Goal: Task Accomplishment & Management: Manage account settings

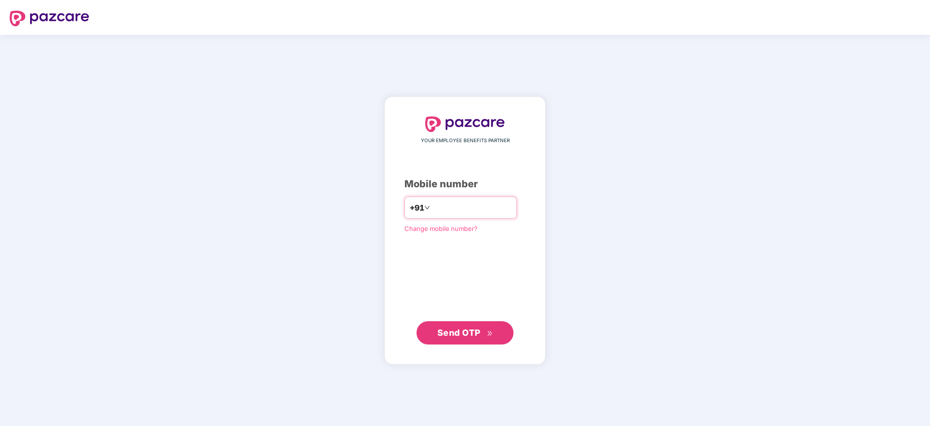
click at [444, 210] on input "number" at bounding box center [472, 208] width 80 height 16
type input "**********"
click at [449, 323] on button "Send OTP" at bounding box center [465, 332] width 97 height 23
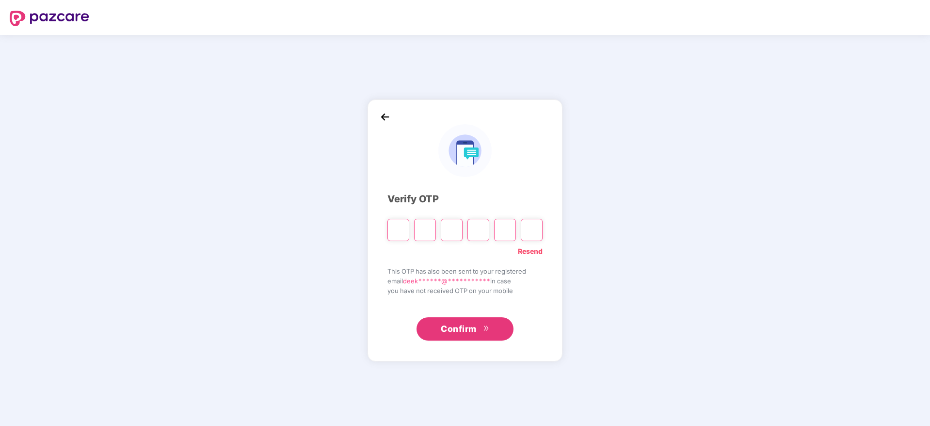
paste input "*"
type input "*"
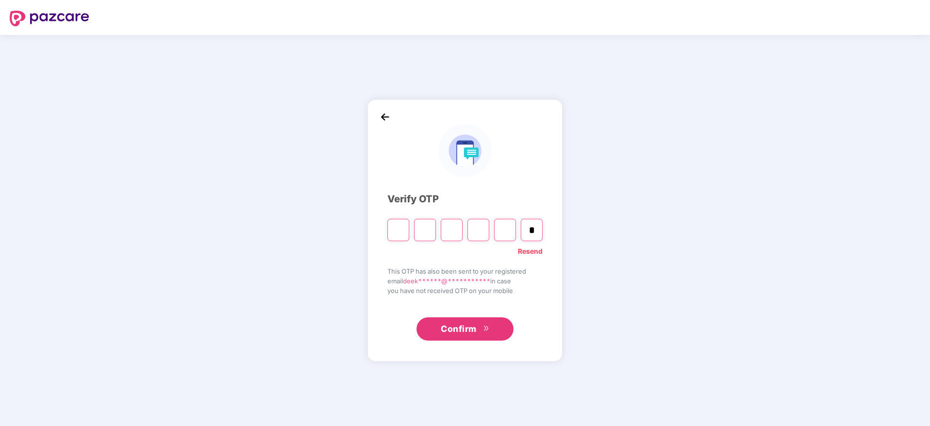
type input "*"
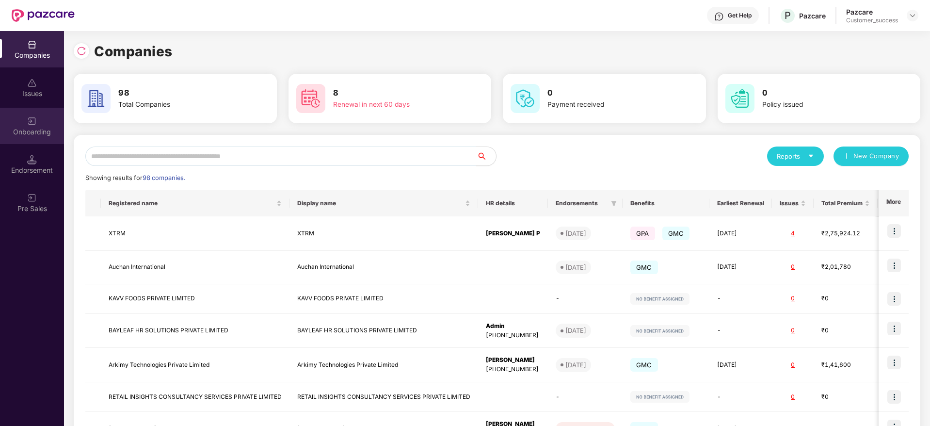
click at [48, 135] on div "Onboarding" at bounding box center [32, 132] width 64 height 10
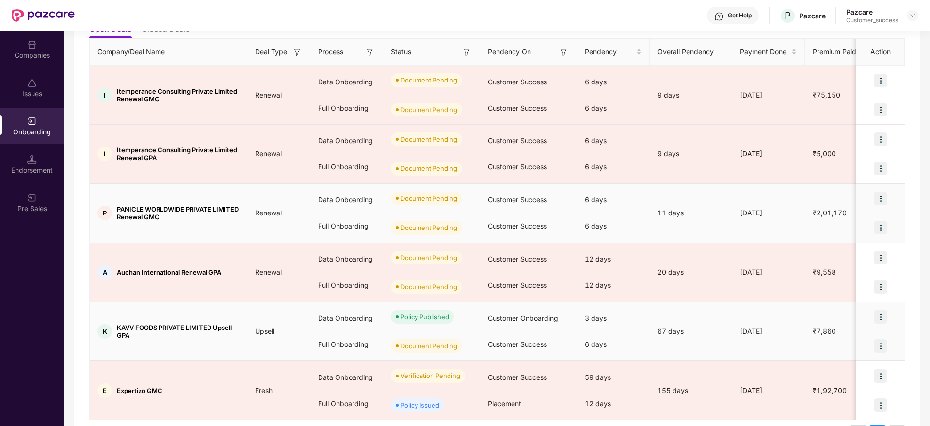
scroll to position [151, 0]
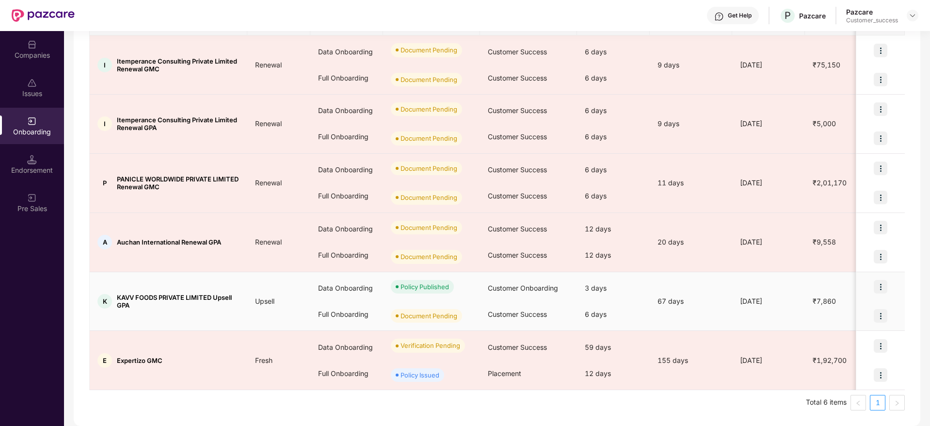
click at [886, 312] on img at bounding box center [881, 316] width 14 height 14
click at [858, 341] on span "Upload Documents" at bounding box center [835, 340] width 80 height 11
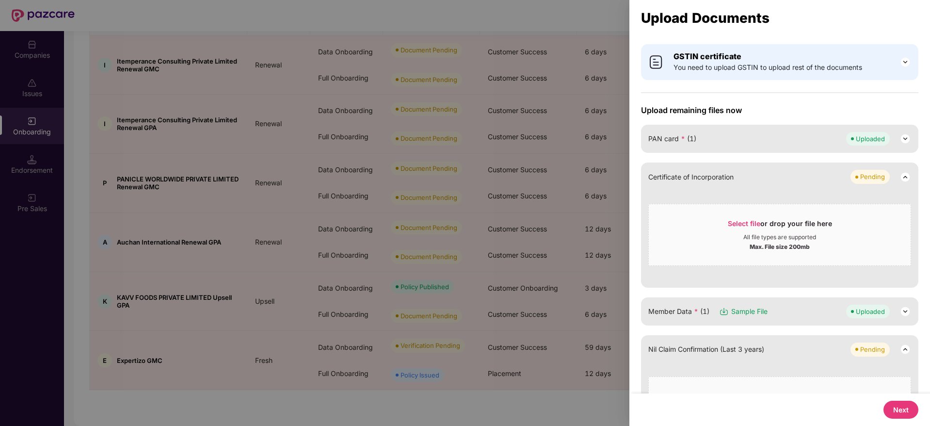
scroll to position [96, 0]
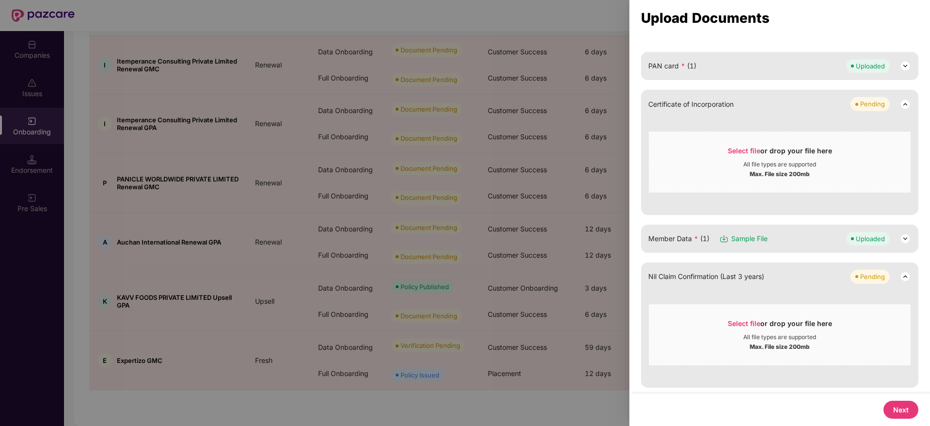
click at [900, 416] on button "Next" at bounding box center [901, 410] width 35 height 18
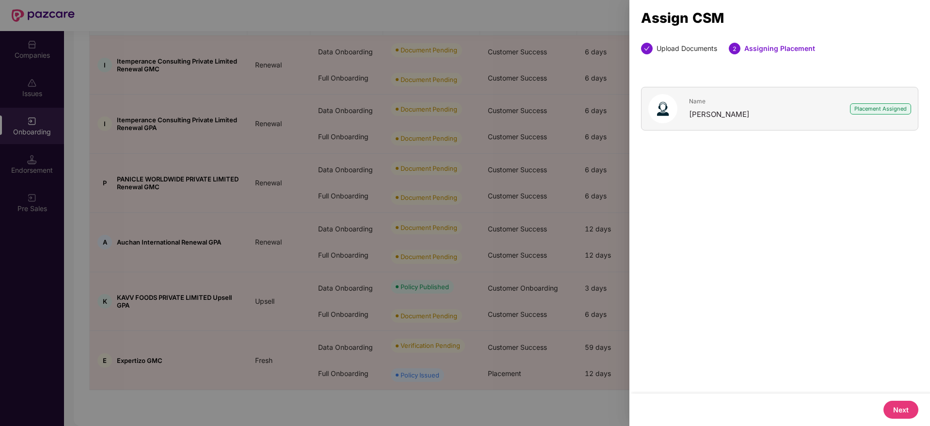
click at [900, 416] on button "Next" at bounding box center [901, 410] width 35 height 18
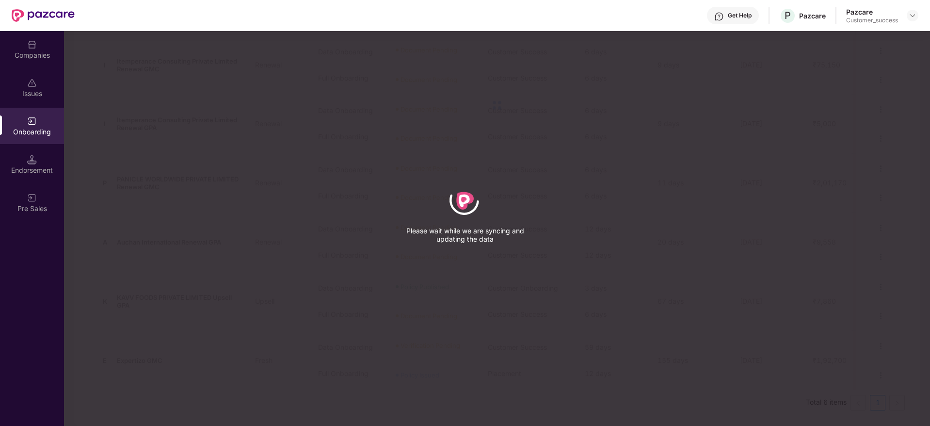
scroll to position [92, 0]
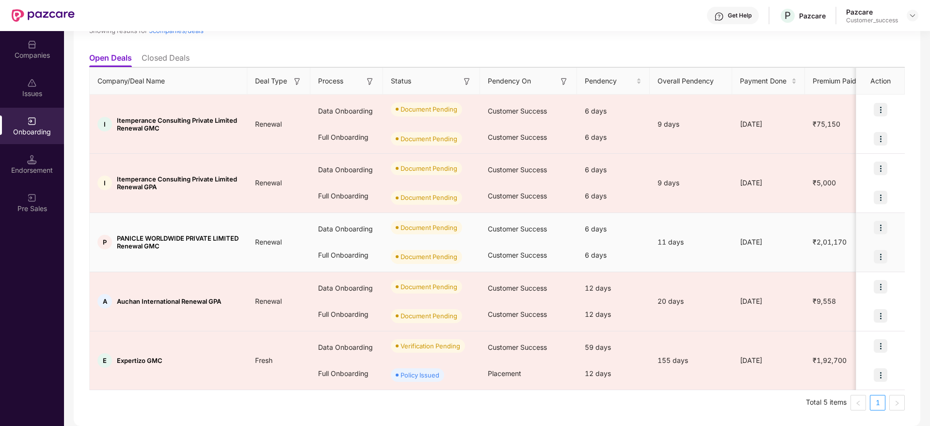
click at [881, 226] on img at bounding box center [881, 228] width 14 height 14
click at [863, 250] on span "Upload Documents" at bounding box center [835, 252] width 80 height 11
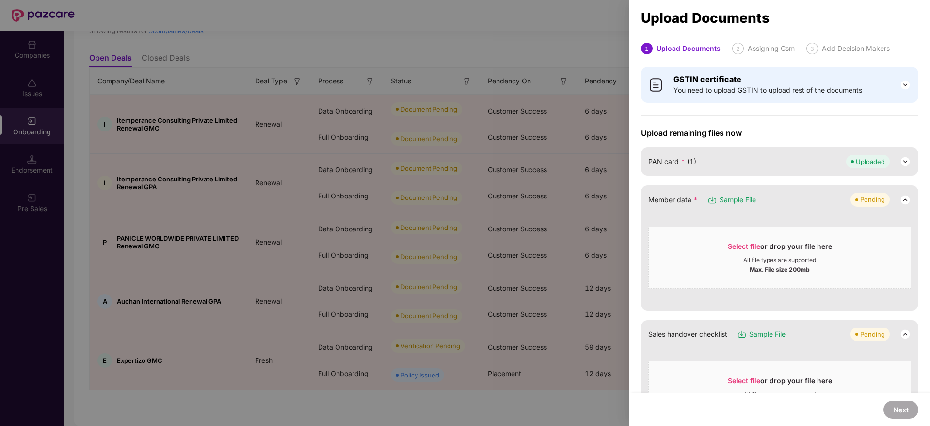
scroll to position [1, 0]
click at [244, 17] on div at bounding box center [465, 213] width 930 height 426
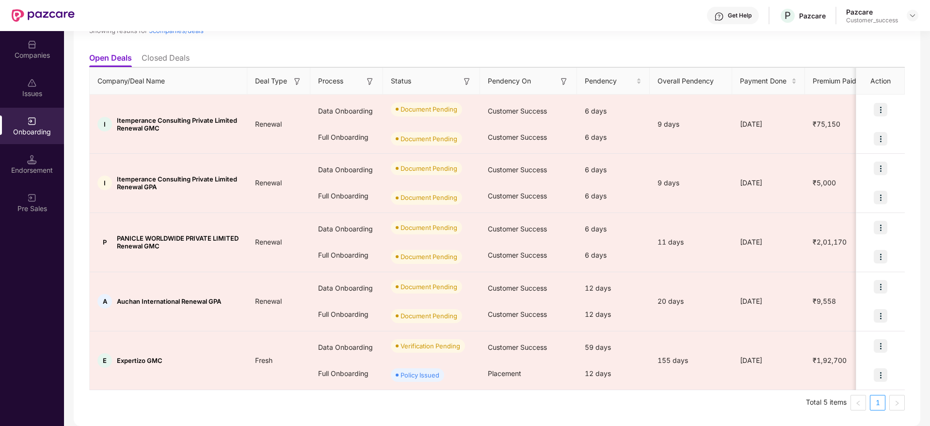
click at [35, 56] on div "Companies" at bounding box center [32, 55] width 64 height 10
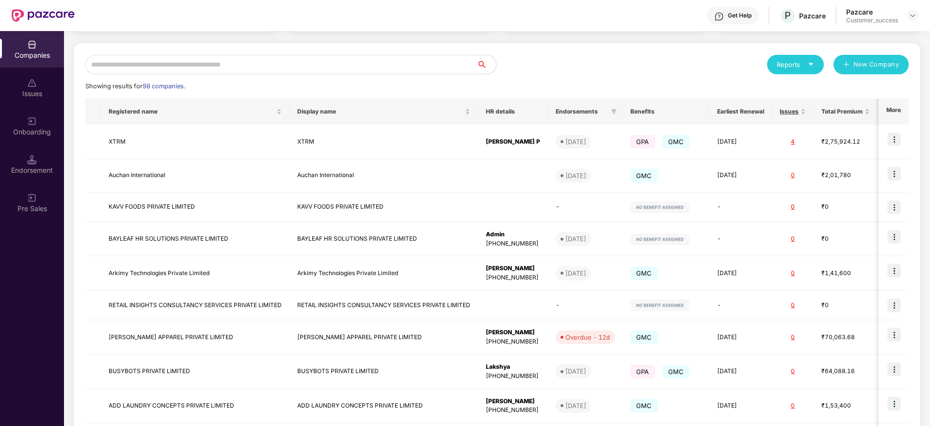
scroll to position [0, 0]
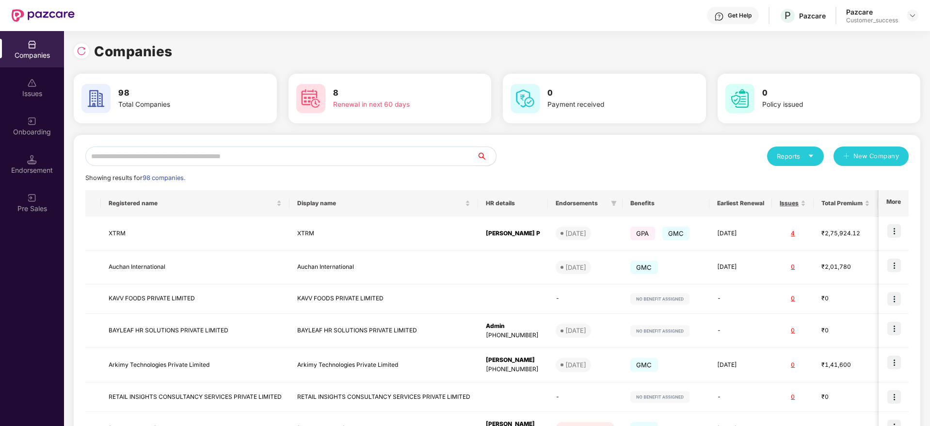
click at [213, 146] on div "Reports New Company Showing results for 98 companies. Registered name Display n…" at bounding box center [497, 365] width 847 height 461
click at [211, 158] on input "text" at bounding box center [280, 156] width 391 height 19
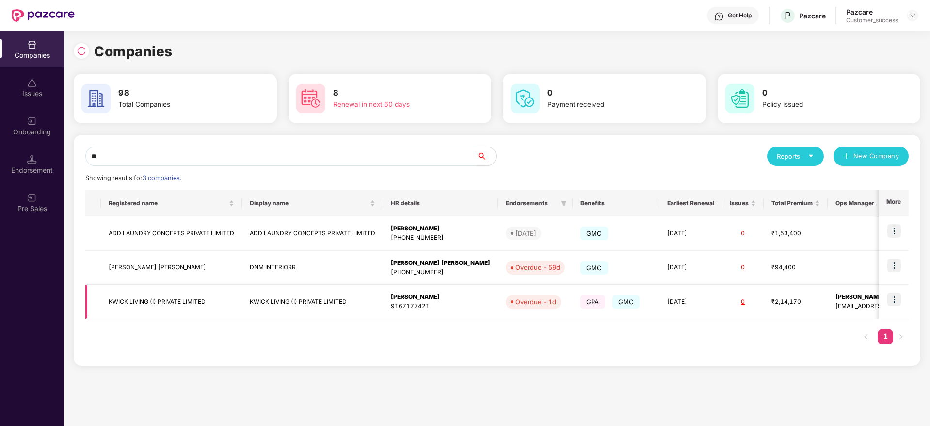
type input "**"
click at [896, 297] on img at bounding box center [895, 300] width 14 height 14
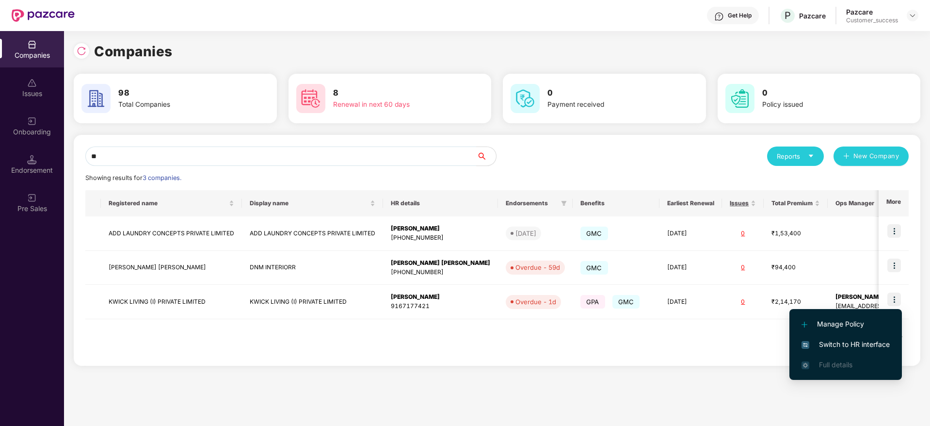
click at [858, 343] on span "Switch to HR interface" at bounding box center [846, 344] width 88 height 11
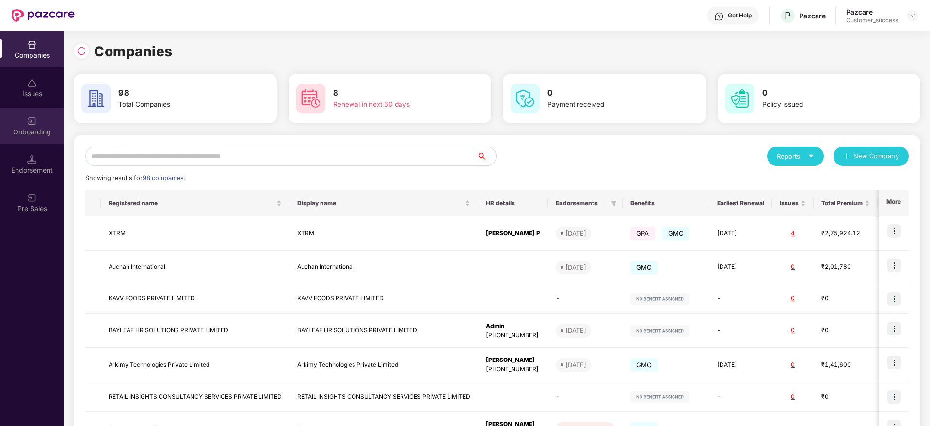
click at [34, 130] on div "Onboarding" at bounding box center [32, 132] width 64 height 10
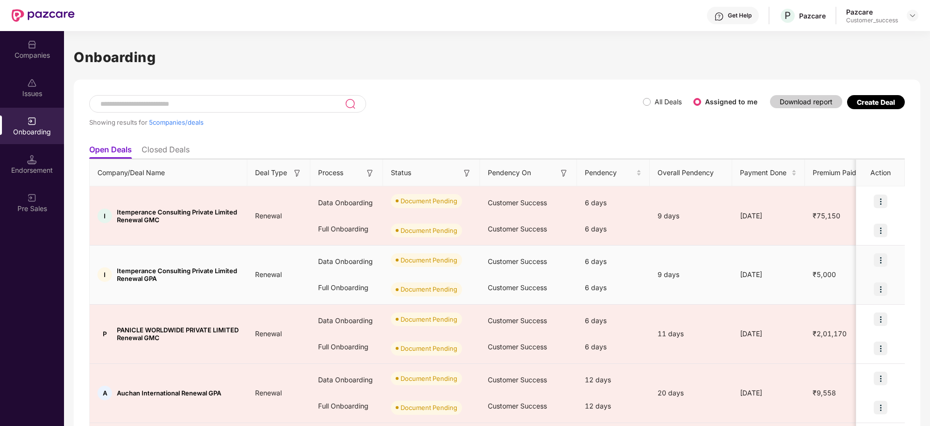
scroll to position [92, 0]
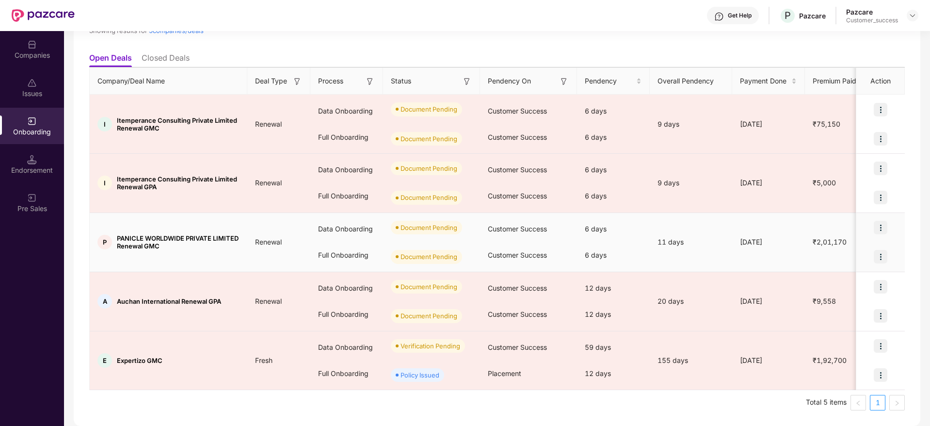
click at [880, 225] on img at bounding box center [881, 228] width 14 height 14
click at [846, 258] on span "Upload Documents" at bounding box center [835, 252] width 80 height 11
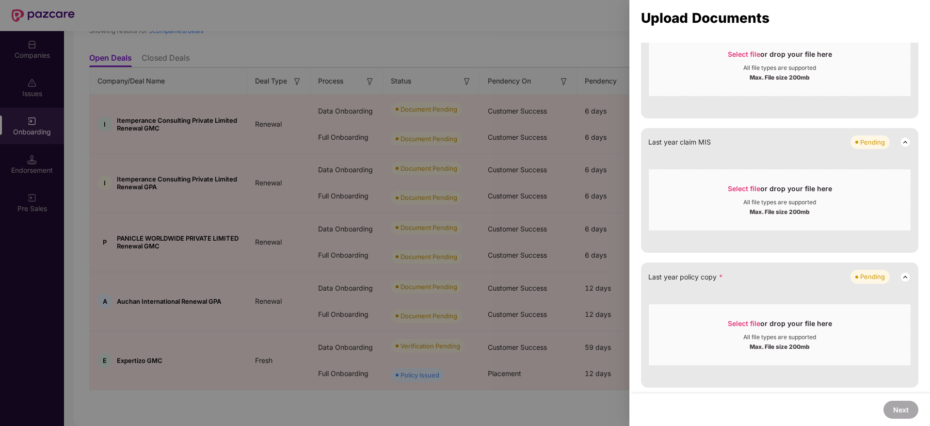
scroll to position [763, 0]
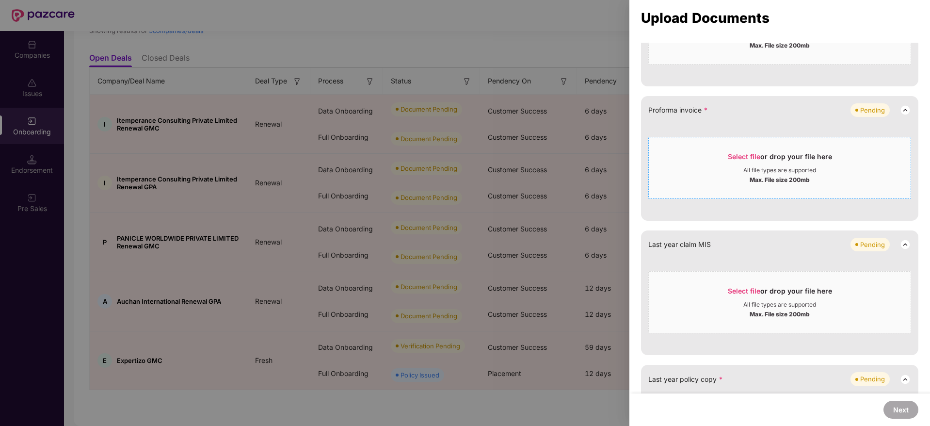
click at [740, 154] on span "Select file" at bounding box center [744, 156] width 33 height 8
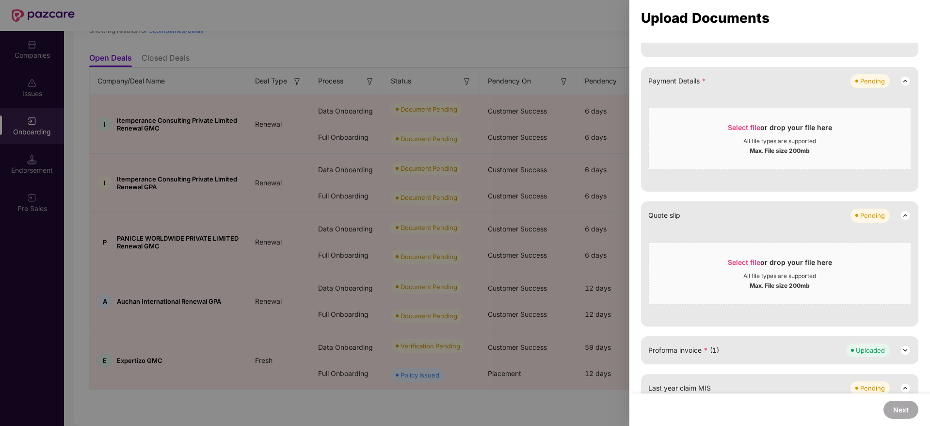
scroll to position [428, 0]
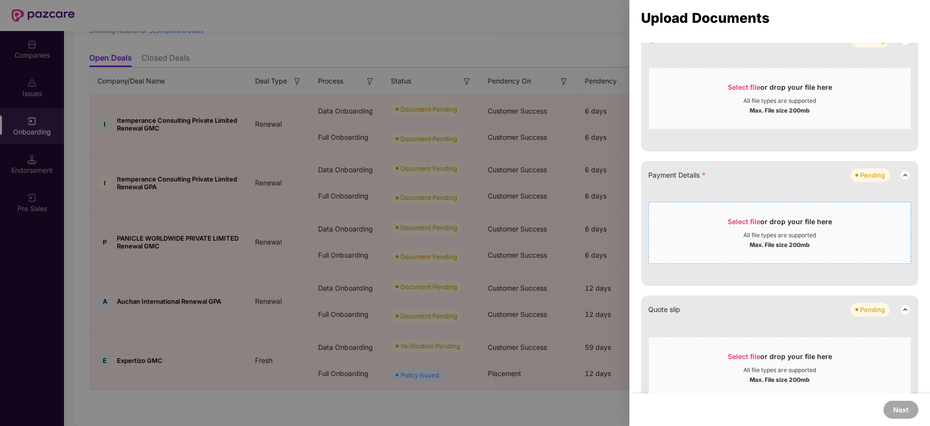
click at [734, 220] on span "Select file" at bounding box center [744, 221] width 33 height 8
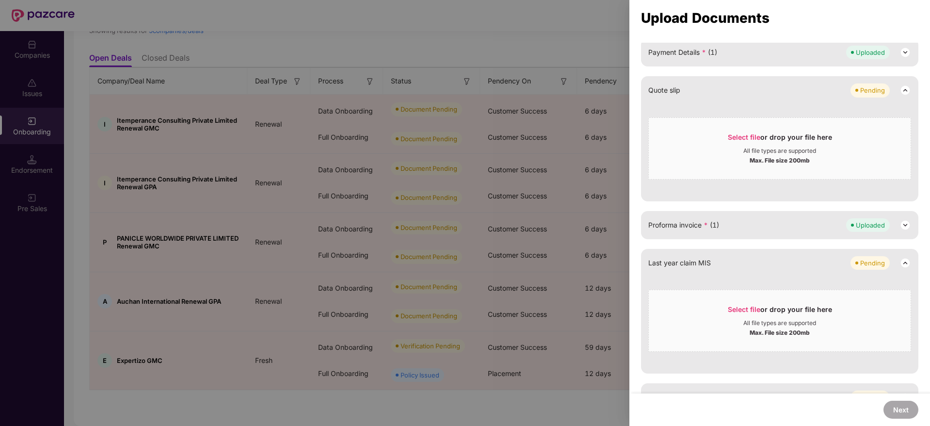
scroll to position [672, 0]
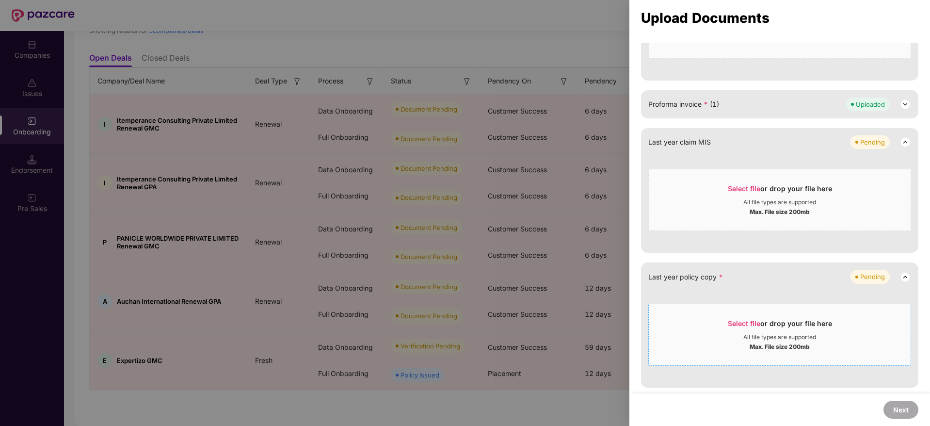
click at [736, 317] on span "Select file or drop your file here All file types are supported Max. File size …" at bounding box center [780, 334] width 262 height 47
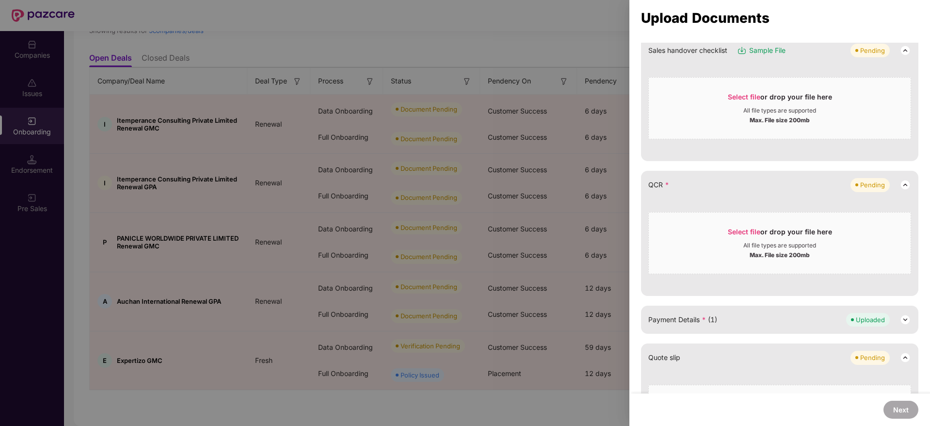
scroll to position [282, 0]
click at [747, 236] on span "Select file" at bounding box center [744, 233] width 33 height 8
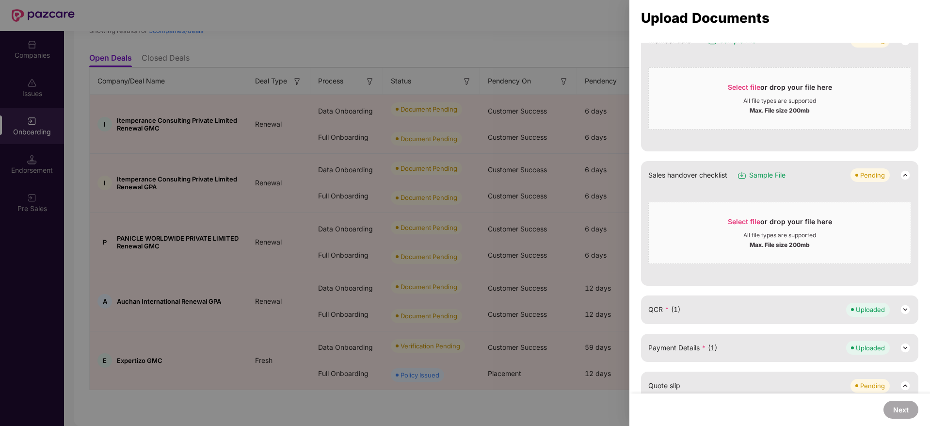
scroll to position [154, 0]
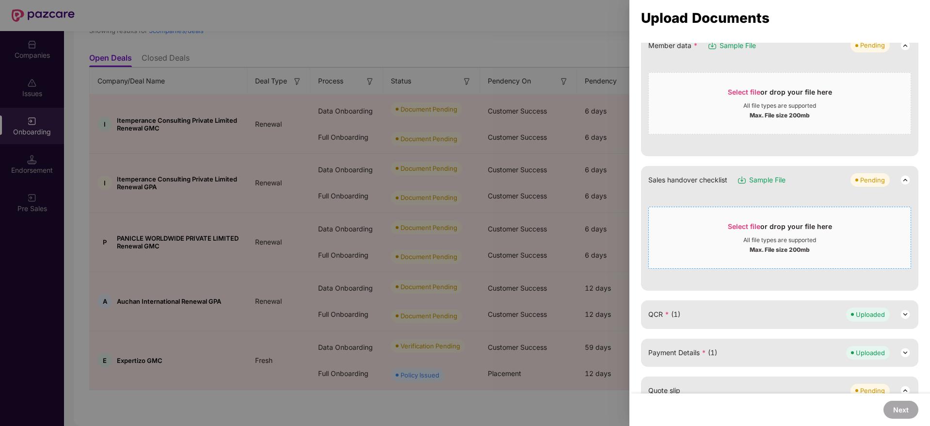
click at [741, 222] on span "Select file" at bounding box center [744, 226] width 33 height 8
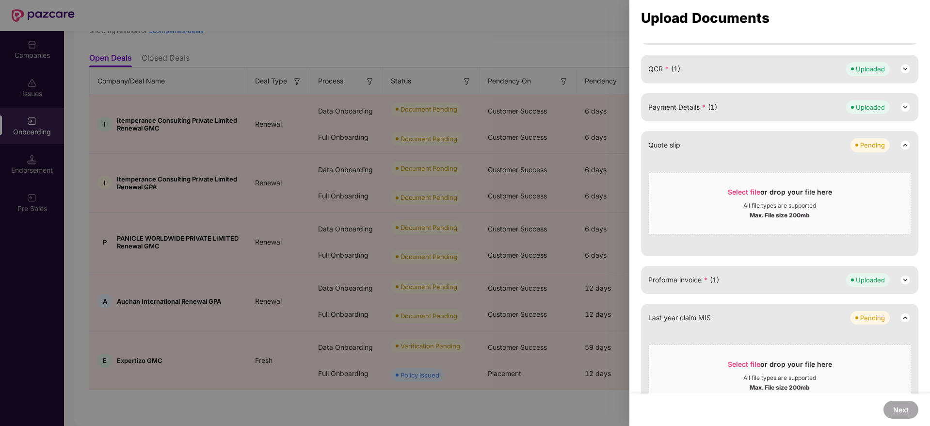
scroll to position [304, 0]
click at [741, 190] on span "Select file" at bounding box center [744, 191] width 33 height 8
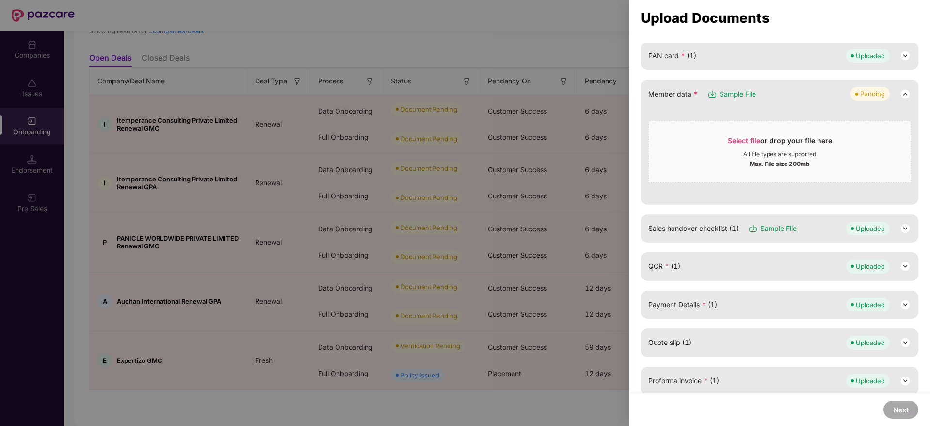
scroll to position [105, 0]
click at [453, 36] on div at bounding box center [465, 213] width 930 height 426
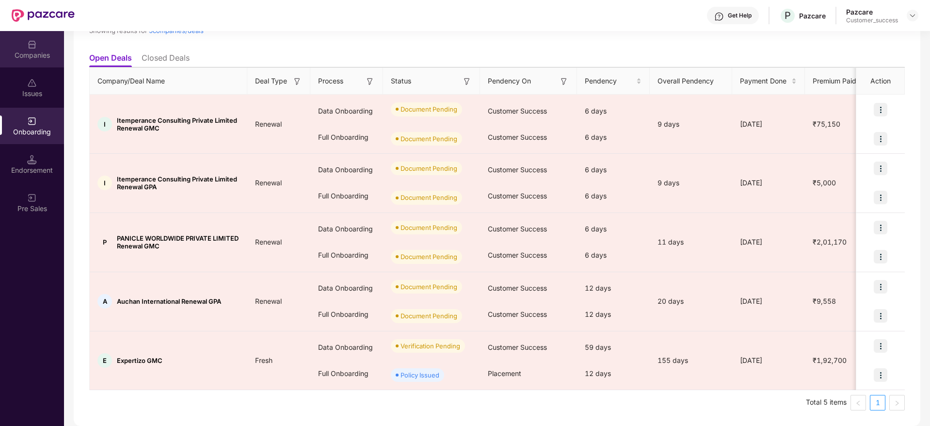
click at [20, 46] on div "Companies" at bounding box center [32, 49] width 64 height 36
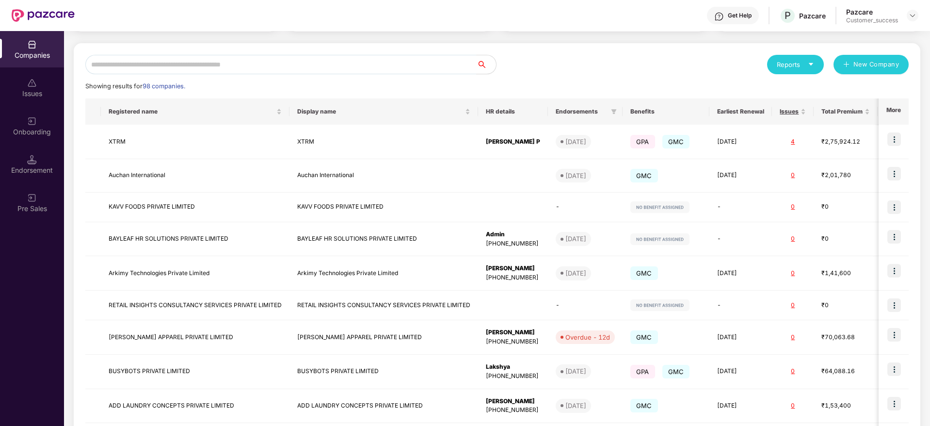
scroll to position [0, 0]
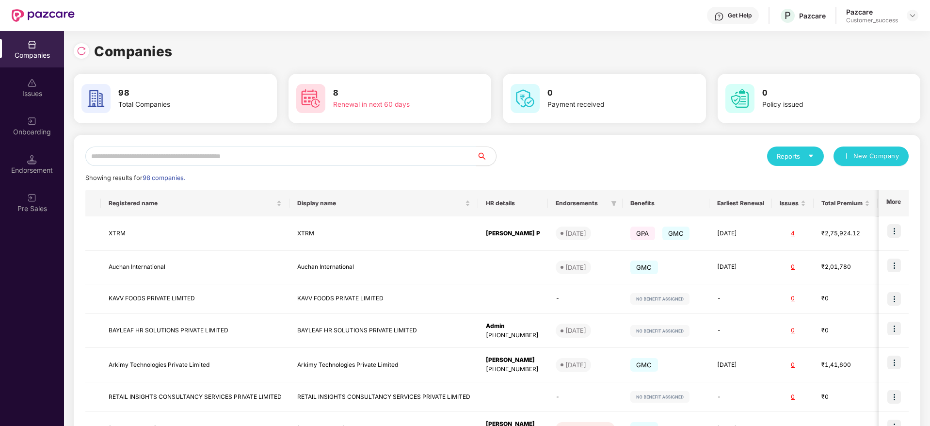
click at [193, 145] on div "Reports New Company Showing results for 98 companies. Registered name Display n…" at bounding box center [497, 365] width 847 height 461
click at [184, 155] on input "text" at bounding box center [280, 156] width 391 height 19
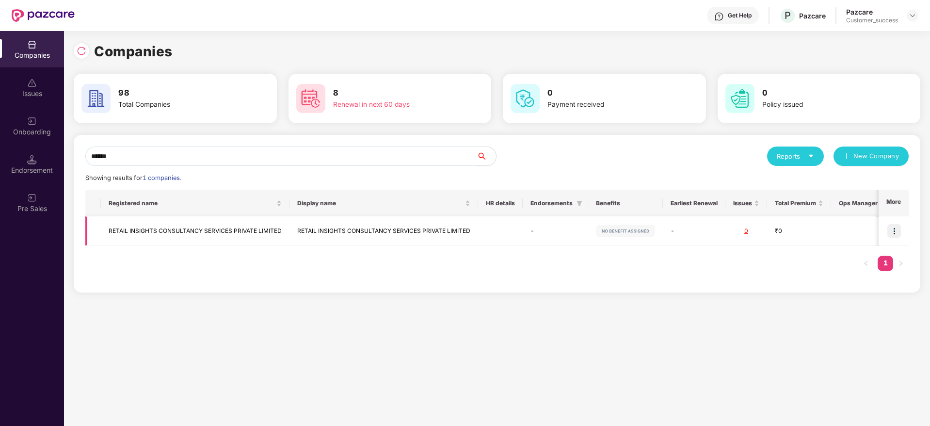
type input "******"
click at [900, 232] on img at bounding box center [895, 231] width 14 height 14
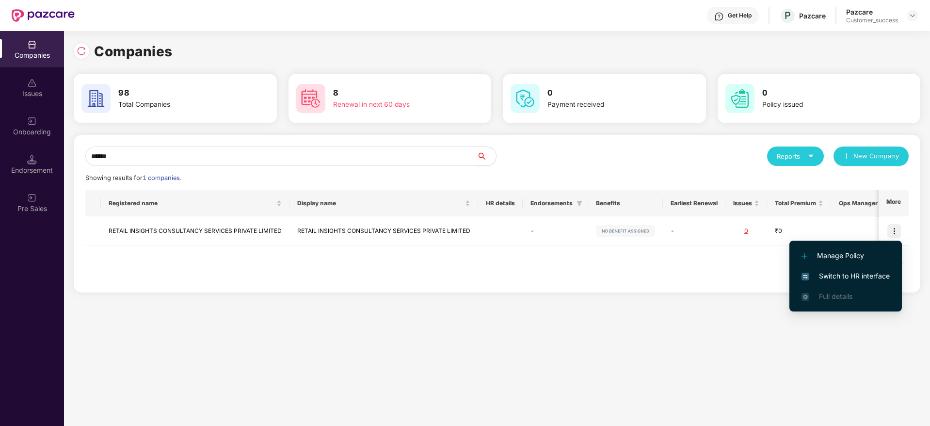
click at [855, 271] on span "Switch to HR interface" at bounding box center [846, 276] width 88 height 11
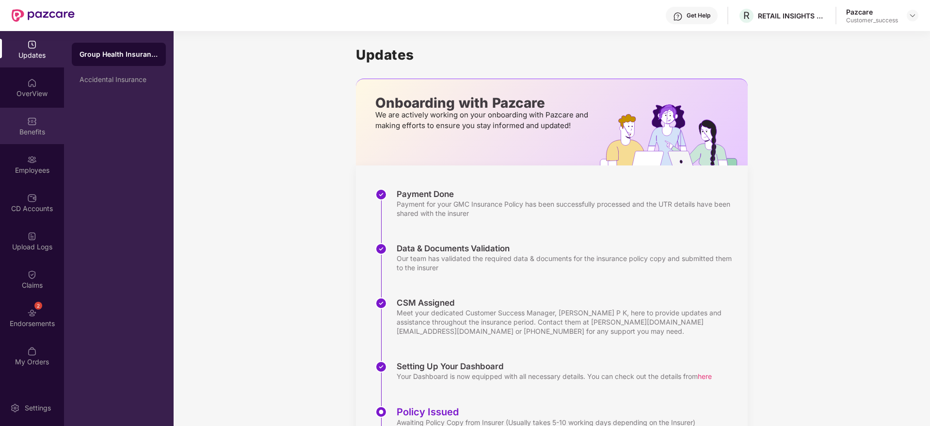
click at [39, 133] on div "Benefits" at bounding box center [32, 132] width 64 height 10
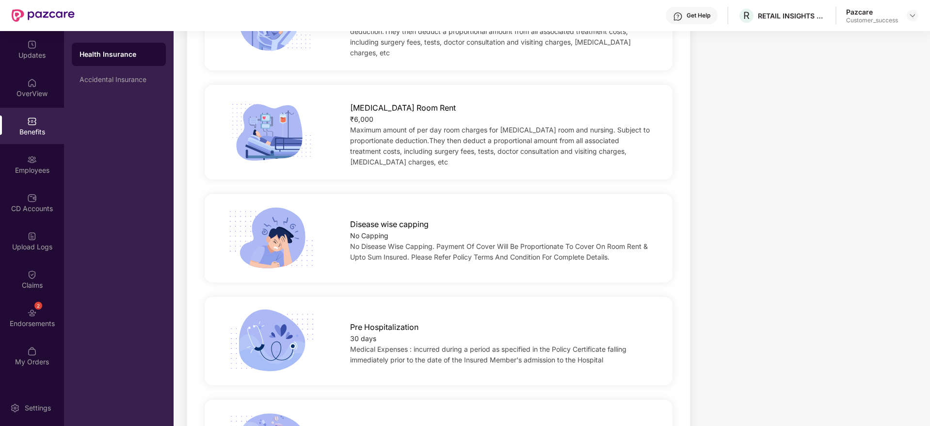
scroll to position [361, 0]
click at [450, 241] on span "No Disease Wise Capping. Payment Of Cover Will Be Proportionate To Cover On Roo…" at bounding box center [499, 250] width 298 height 19
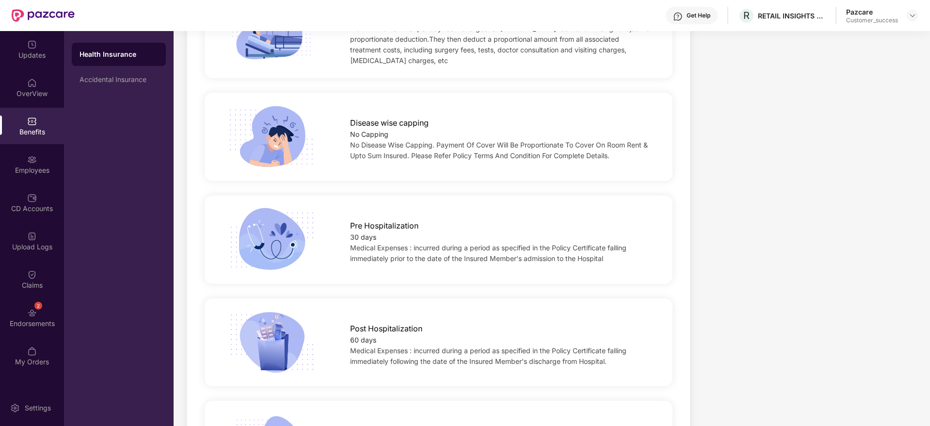
scroll to position [0, 0]
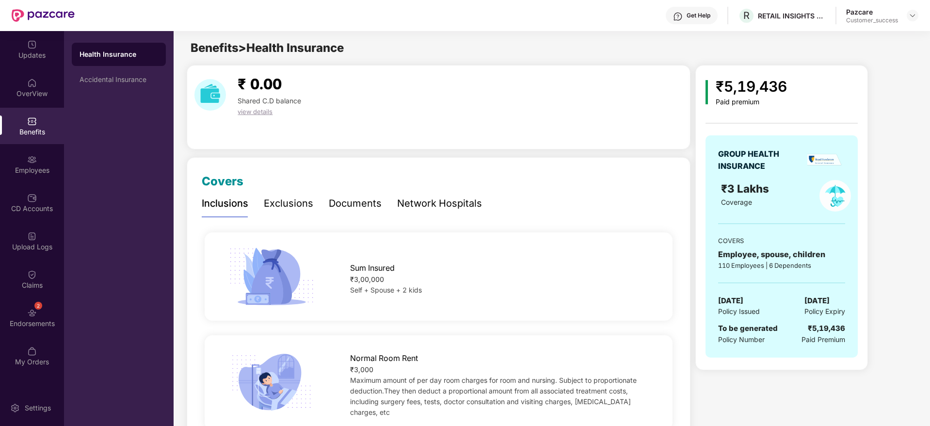
click at [282, 207] on div "Exclusions" at bounding box center [288, 203] width 49 height 15
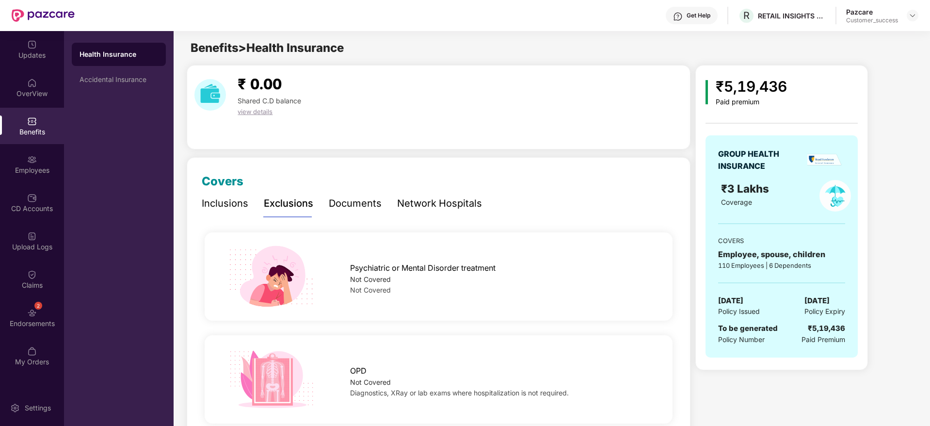
click at [399, 306] on div "Psychiatric or Mental Disorder treatment Not Covered Not Covered" at bounding box center [438, 277] width 499 height 64
click at [346, 200] on div "Documents" at bounding box center [355, 203] width 53 height 15
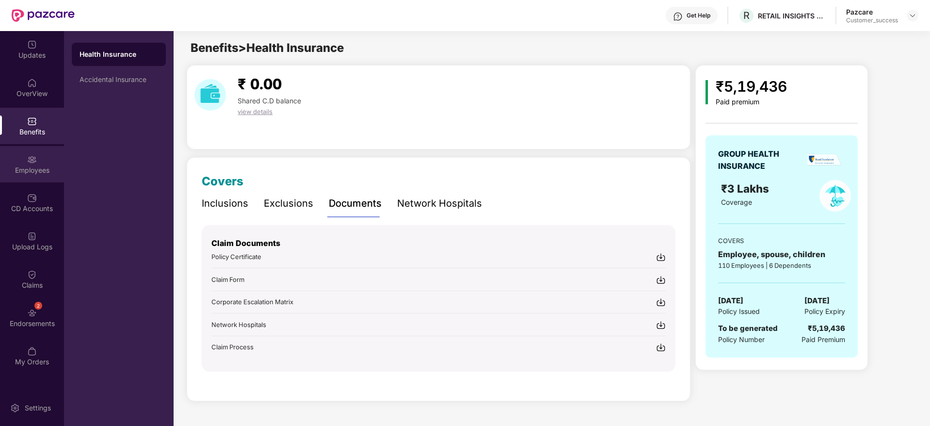
click at [49, 175] on div "Employees" at bounding box center [32, 164] width 64 height 36
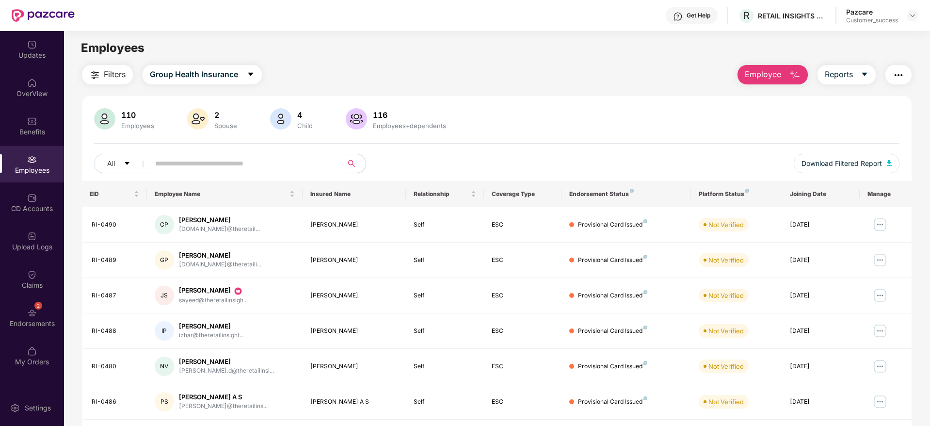
click at [306, 167] on input "text" at bounding box center [242, 163] width 174 height 15
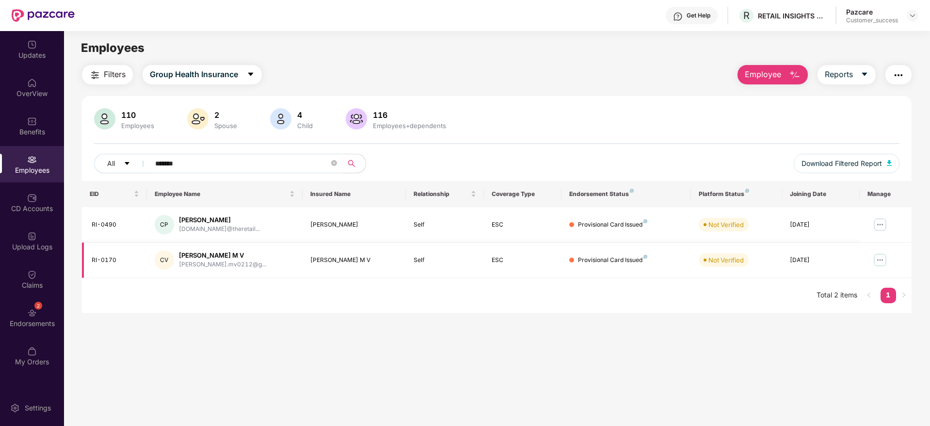
type input "*******"
click at [883, 258] on img at bounding box center [881, 260] width 16 height 16
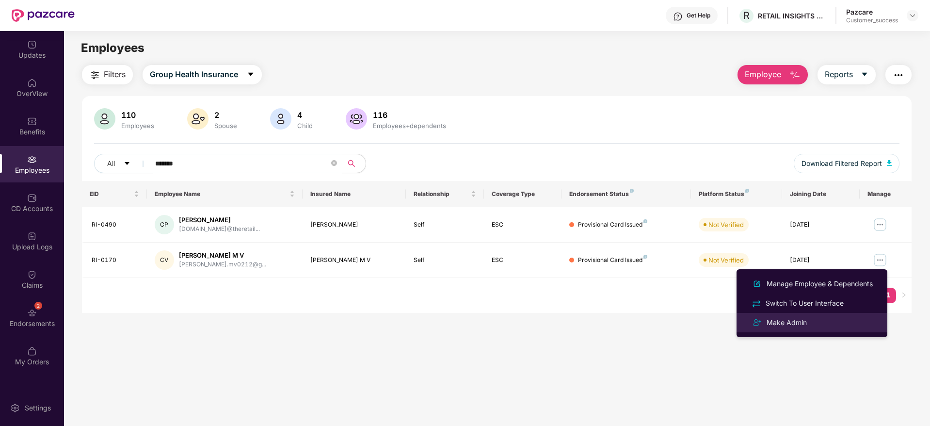
click at [790, 324] on div "Make Admin" at bounding box center [787, 322] width 44 height 11
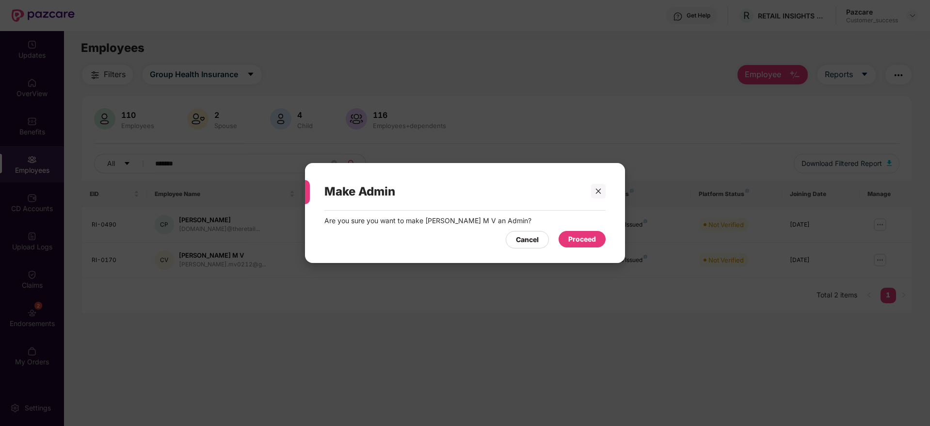
click at [590, 232] on div "Proceed" at bounding box center [582, 239] width 47 height 16
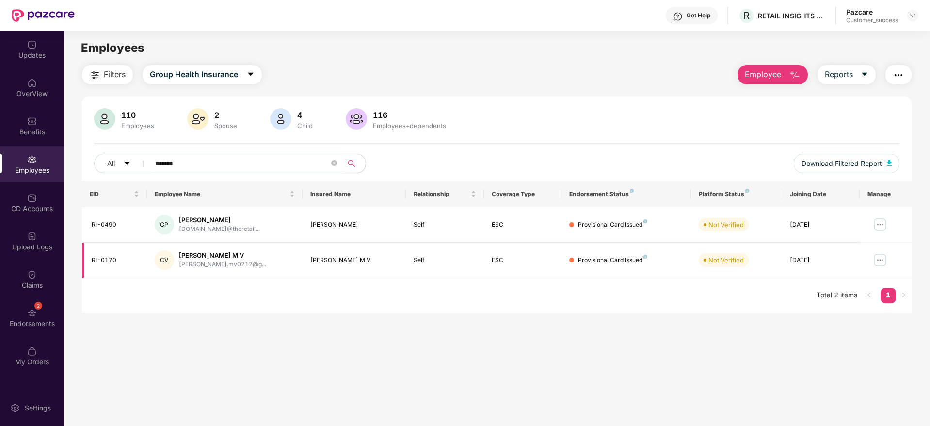
click at [879, 257] on img at bounding box center [881, 260] width 16 height 16
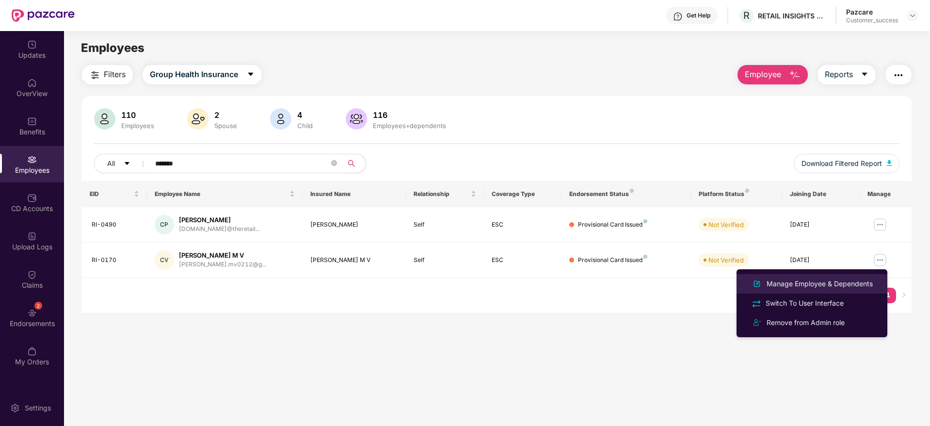
click at [823, 282] on div "Manage Employee & Dependents" at bounding box center [820, 283] width 110 height 11
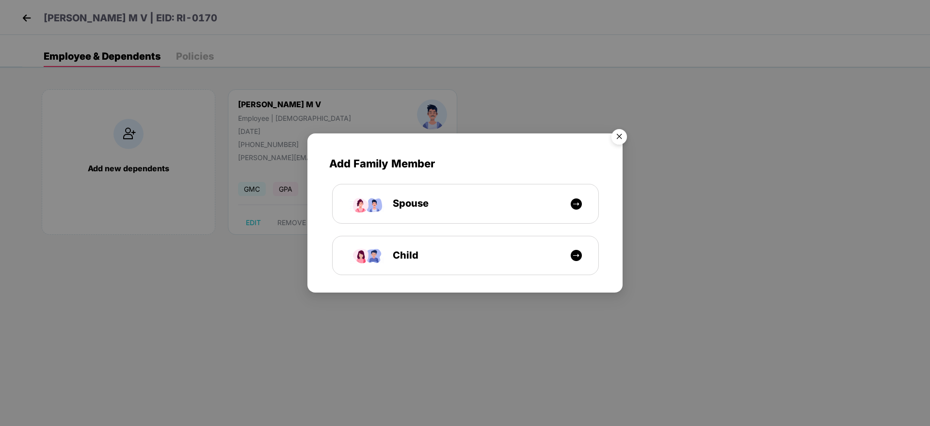
click at [626, 130] on img "Close" at bounding box center [619, 138] width 27 height 27
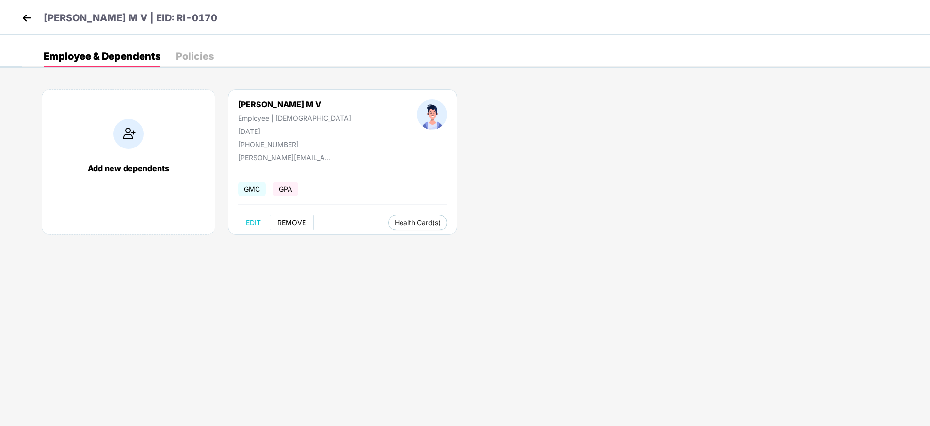
click at [295, 229] on button "REMOVE" at bounding box center [292, 223] width 44 height 16
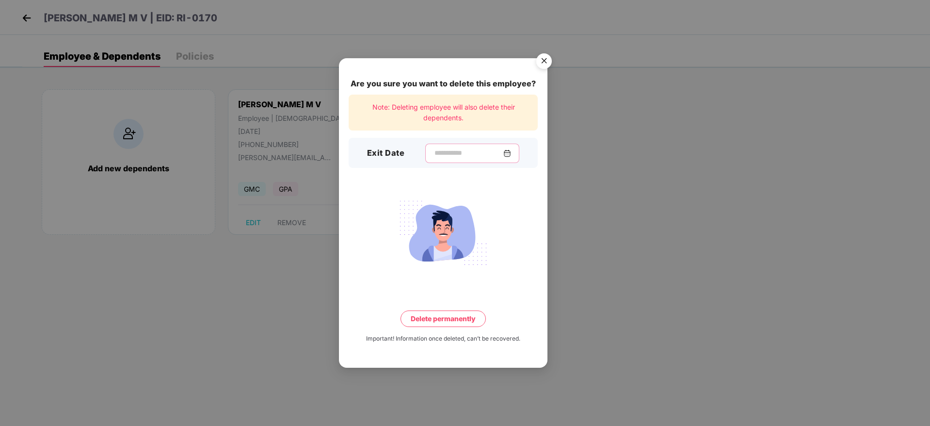
click at [443, 157] on input at bounding box center [469, 153] width 70 height 10
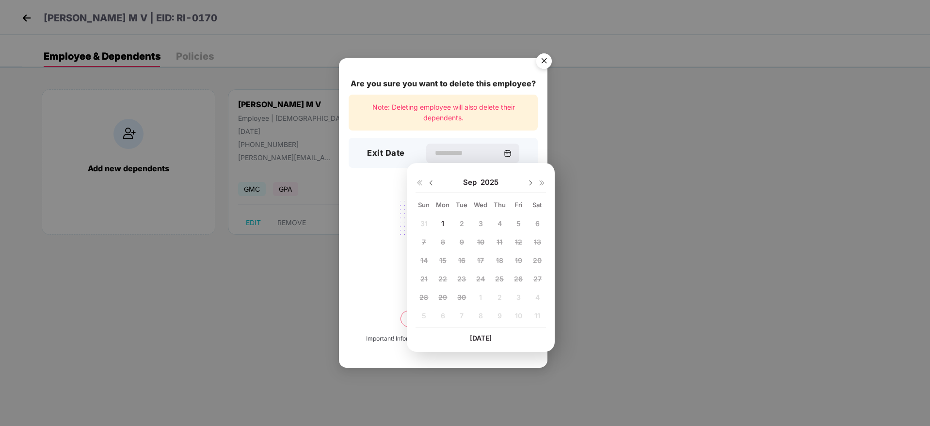
click at [598, 205] on div "Are you sure you want to delete this employee? Note: Deleting employee will als…" at bounding box center [465, 213] width 930 height 426
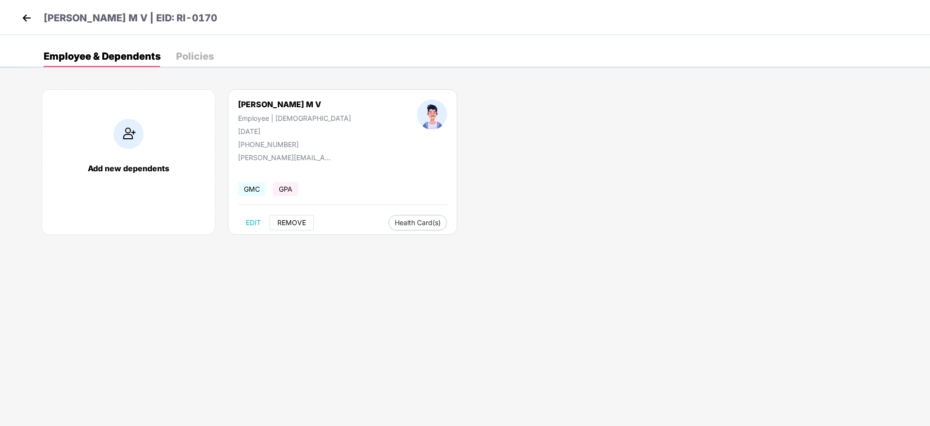
click at [288, 219] on span "REMOVE" at bounding box center [291, 223] width 29 height 8
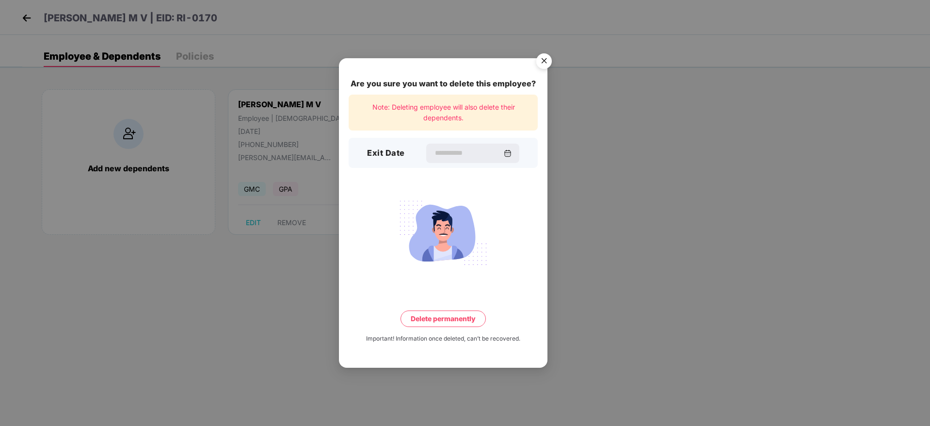
click at [546, 62] on img "Close" at bounding box center [544, 62] width 27 height 27
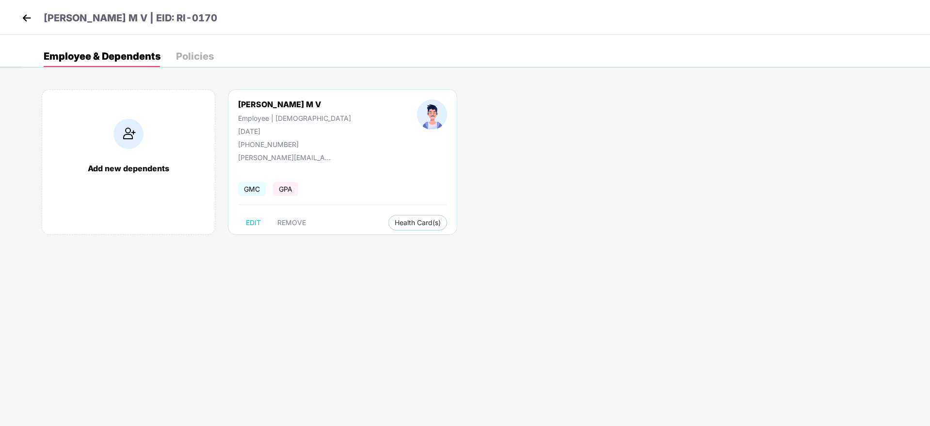
click at [125, 142] on img at bounding box center [129, 134] width 30 height 30
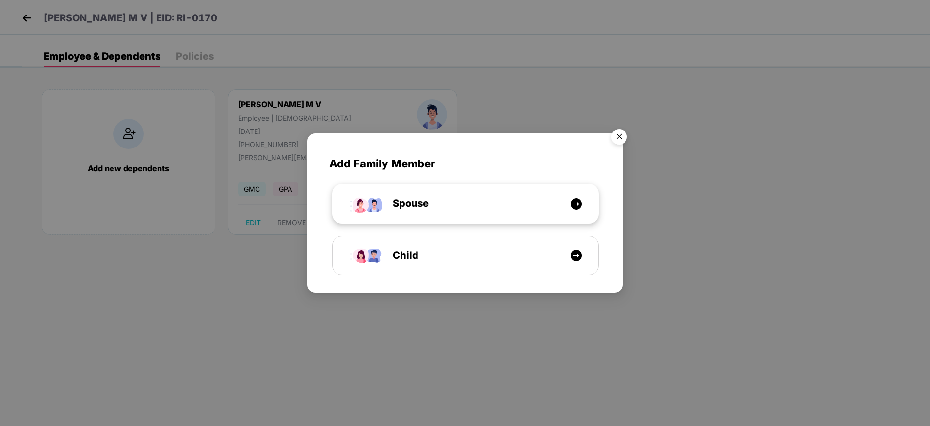
click at [553, 202] on div "Spouse" at bounding box center [470, 203] width 199 height 15
select select "****"
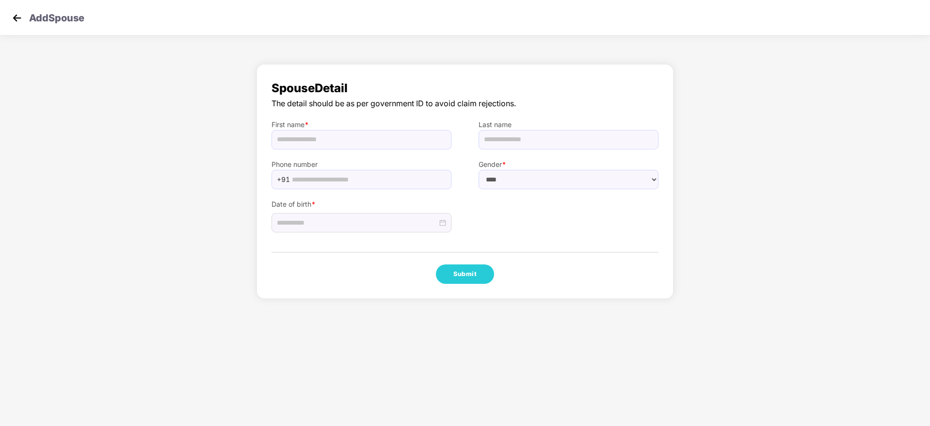
click at [18, 24] on img at bounding box center [17, 18] width 15 height 15
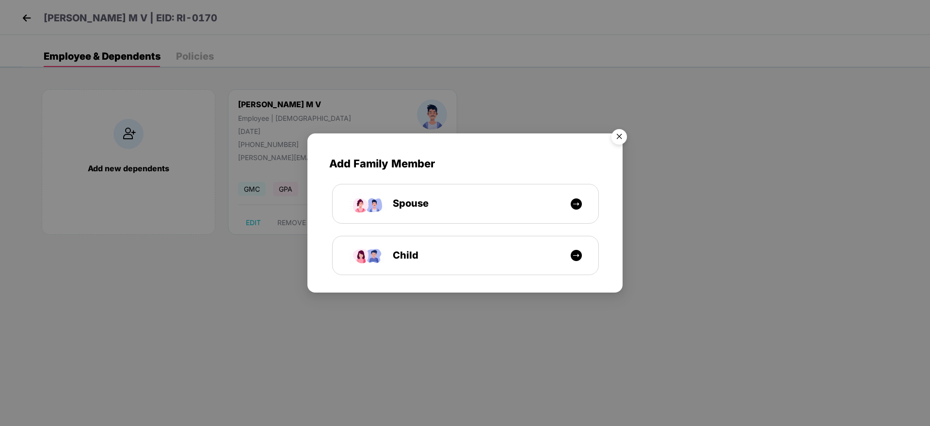
click at [619, 138] on img "Close" at bounding box center [619, 138] width 27 height 27
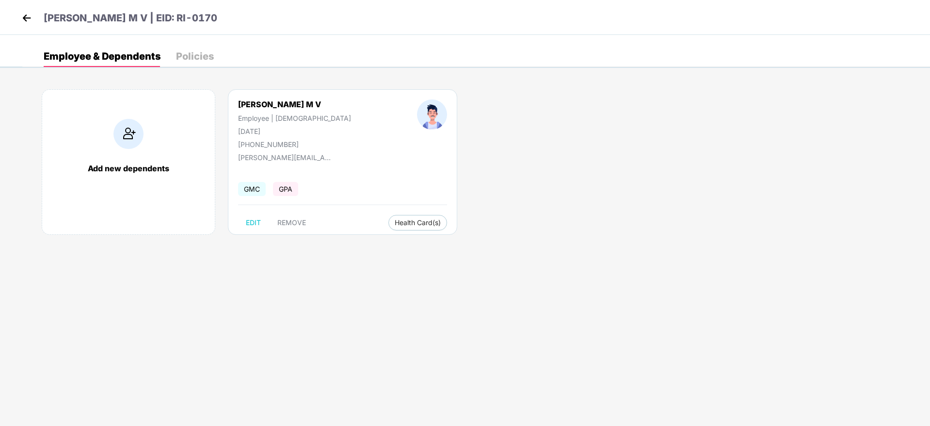
click at [29, 17] on img at bounding box center [26, 18] width 15 height 15
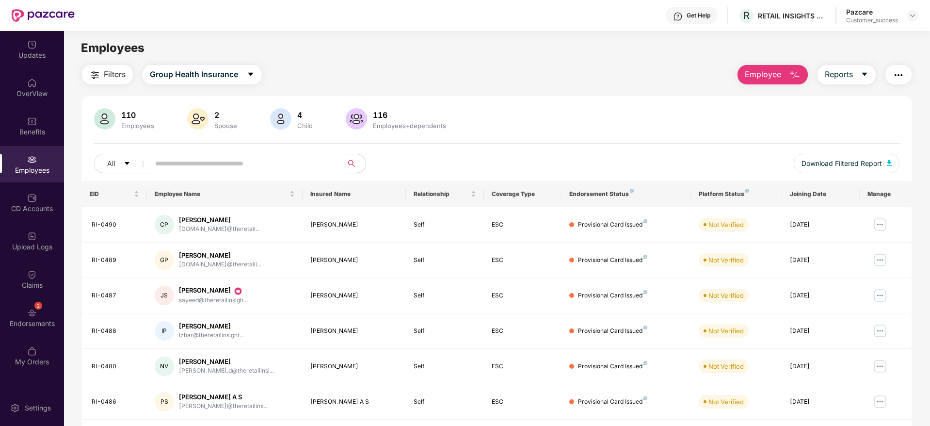
click at [754, 79] on span "Employee" at bounding box center [763, 74] width 36 height 12
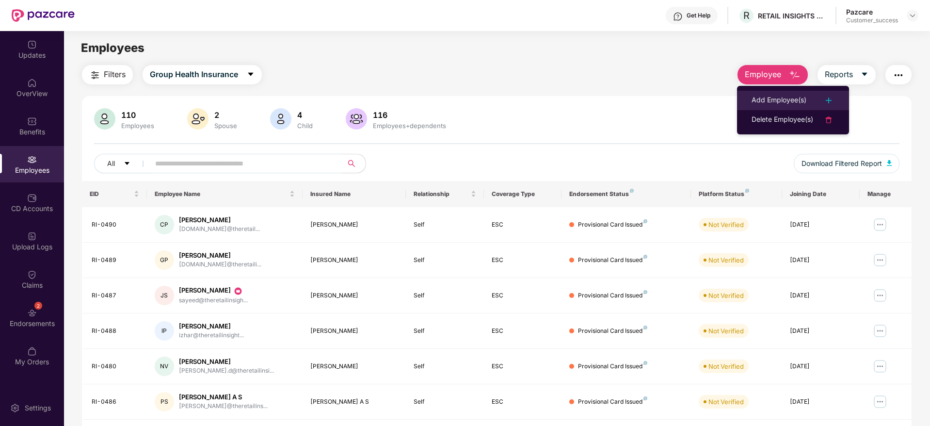
click at [792, 95] on div "Add Employee(s)" at bounding box center [779, 101] width 55 height 12
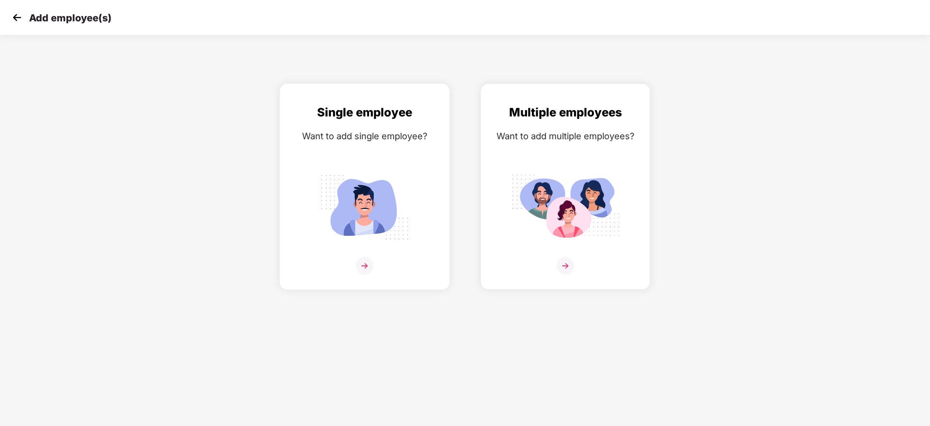
click at [367, 269] on img at bounding box center [364, 265] width 17 height 17
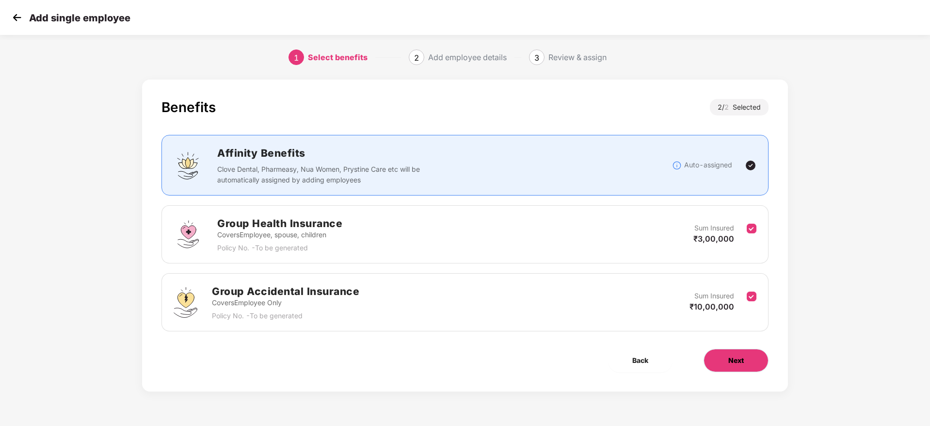
click at [733, 354] on button "Next" at bounding box center [736, 360] width 65 height 23
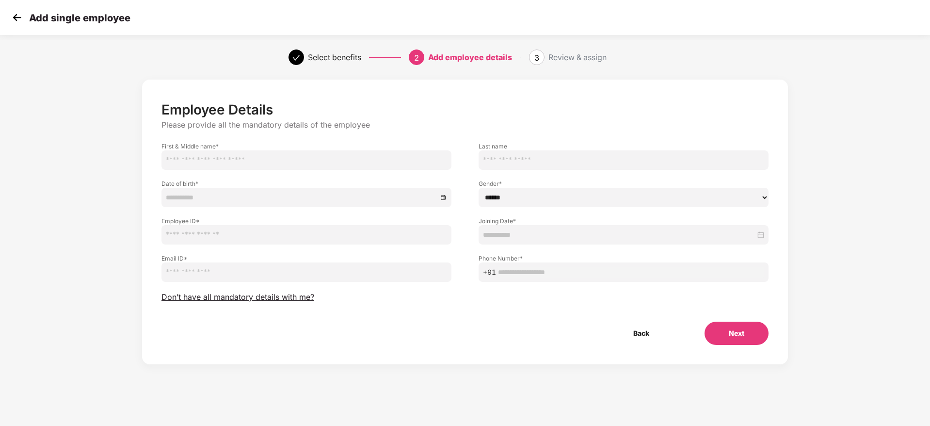
click at [16, 24] on img at bounding box center [17, 17] width 15 height 15
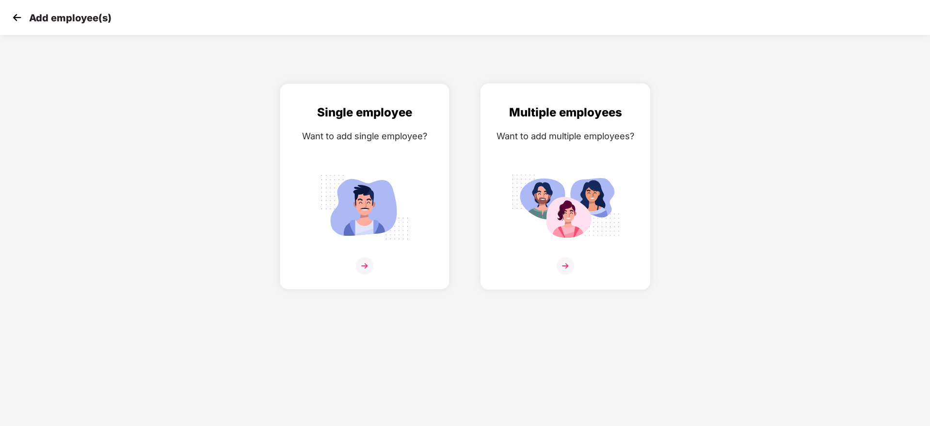
click at [566, 258] on img at bounding box center [565, 265] width 17 height 17
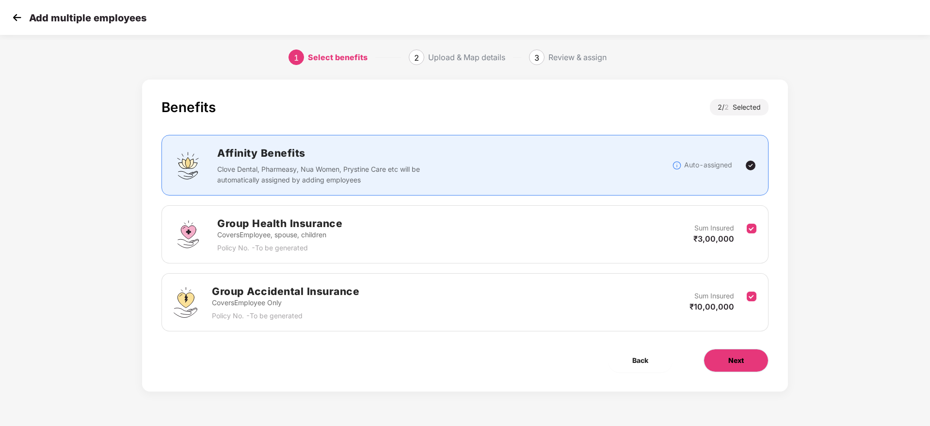
click at [741, 360] on span "Next" at bounding box center [737, 360] width 16 height 11
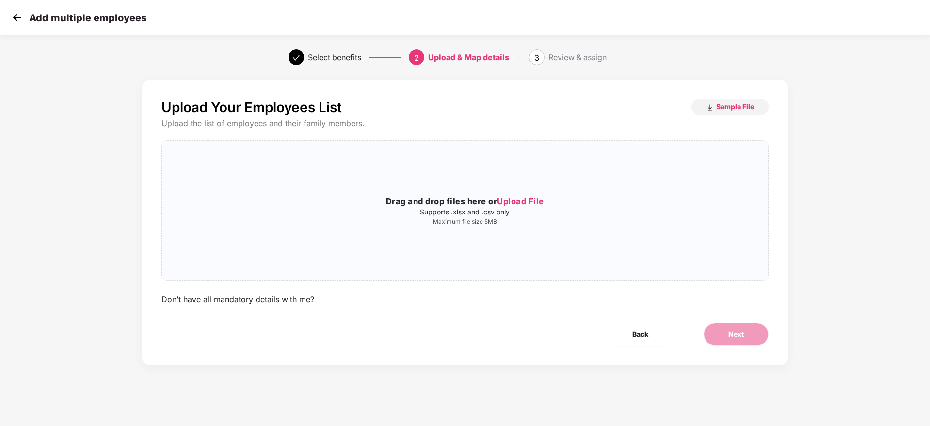
click at [15, 19] on img at bounding box center [17, 17] width 15 height 15
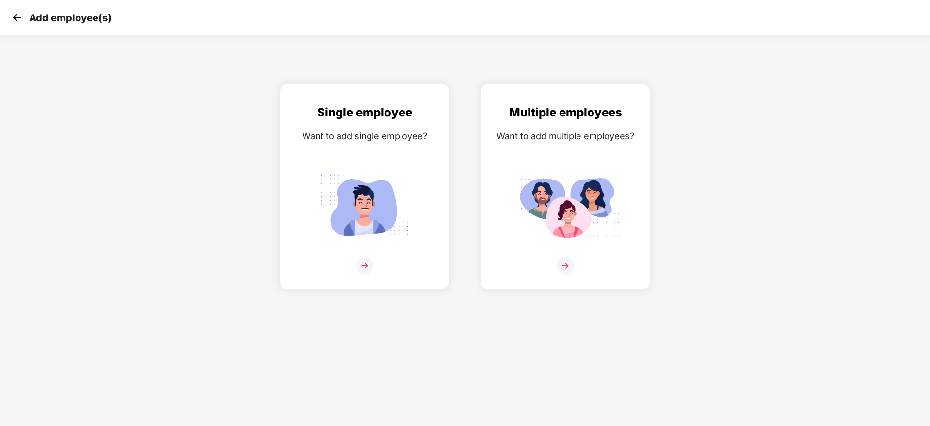
click at [15, 19] on img at bounding box center [17, 17] width 15 height 15
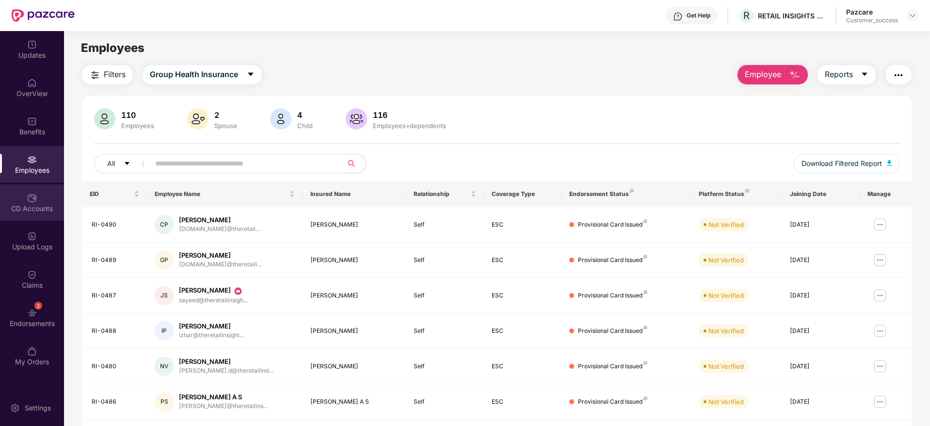
click at [48, 203] on div "CD Accounts" at bounding box center [32, 202] width 64 height 36
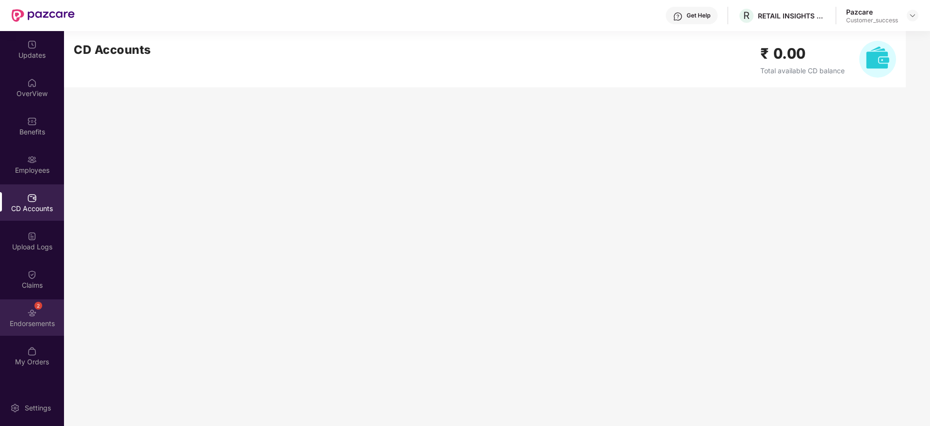
click at [26, 332] on div "2 Endorsements" at bounding box center [32, 317] width 64 height 36
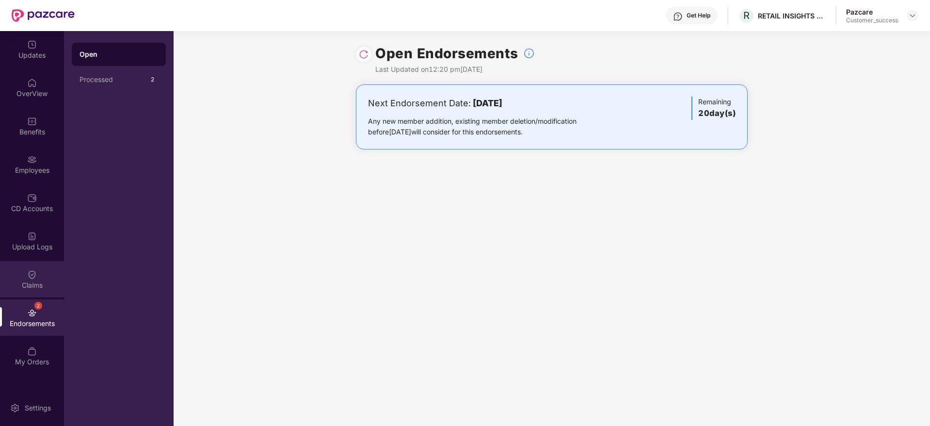
click at [33, 286] on div "Claims" at bounding box center [32, 285] width 64 height 10
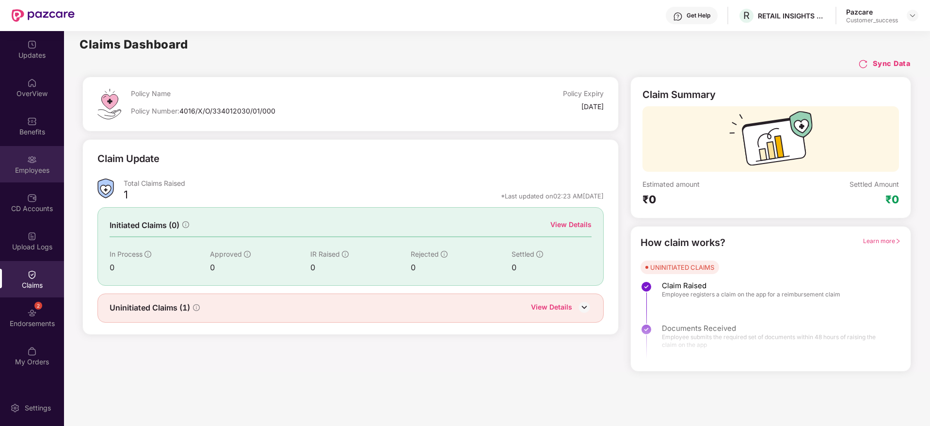
click at [37, 163] on div "Employees" at bounding box center [32, 164] width 64 height 36
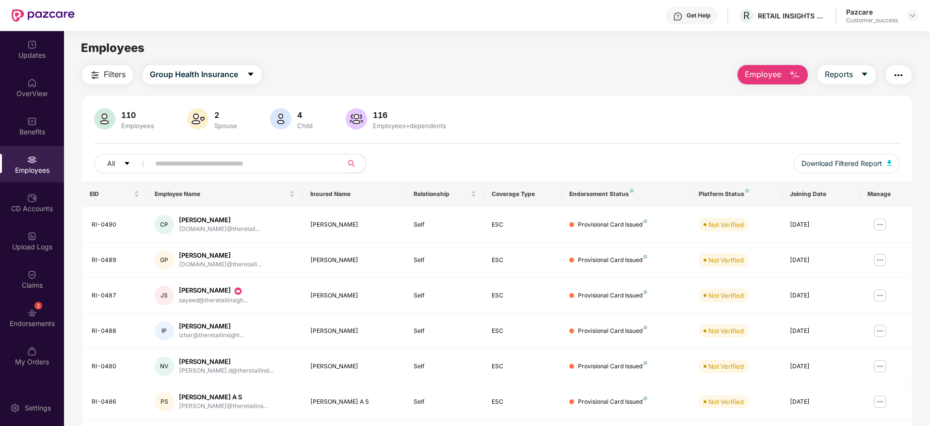
click at [267, 168] on input "text" at bounding box center [242, 163] width 174 height 15
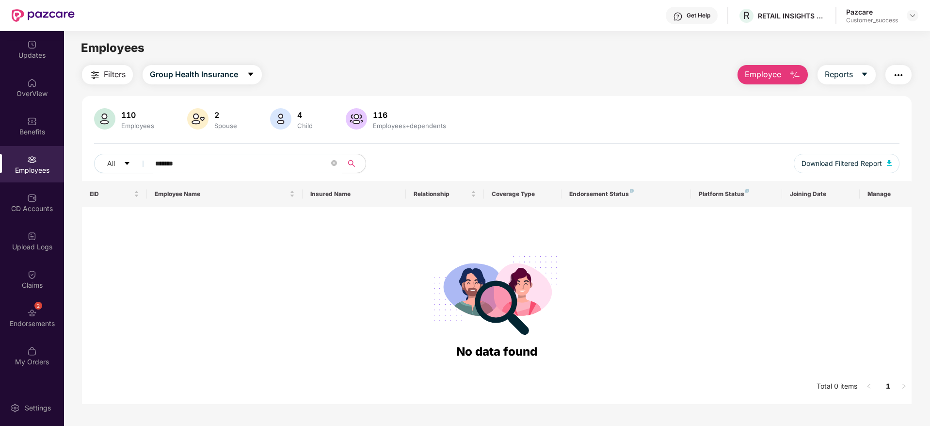
type input "********"
click at [334, 163] on icon "close-circle" at bounding box center [334, 163] width 6 height 6
